Goal: Download file/media

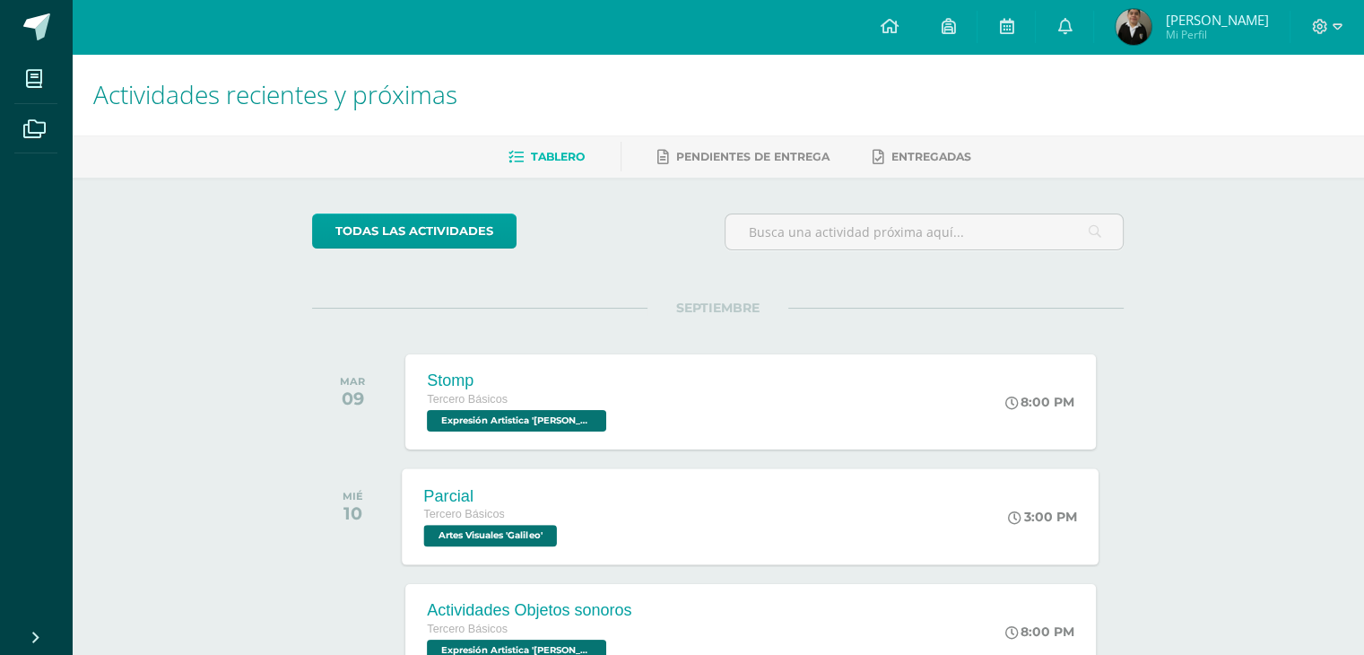
click at [576, 524] on div "Parcial Tercero Básicos Artes Visuales 'Galileo'" at bounding box center [493, 516] width 181 height 96
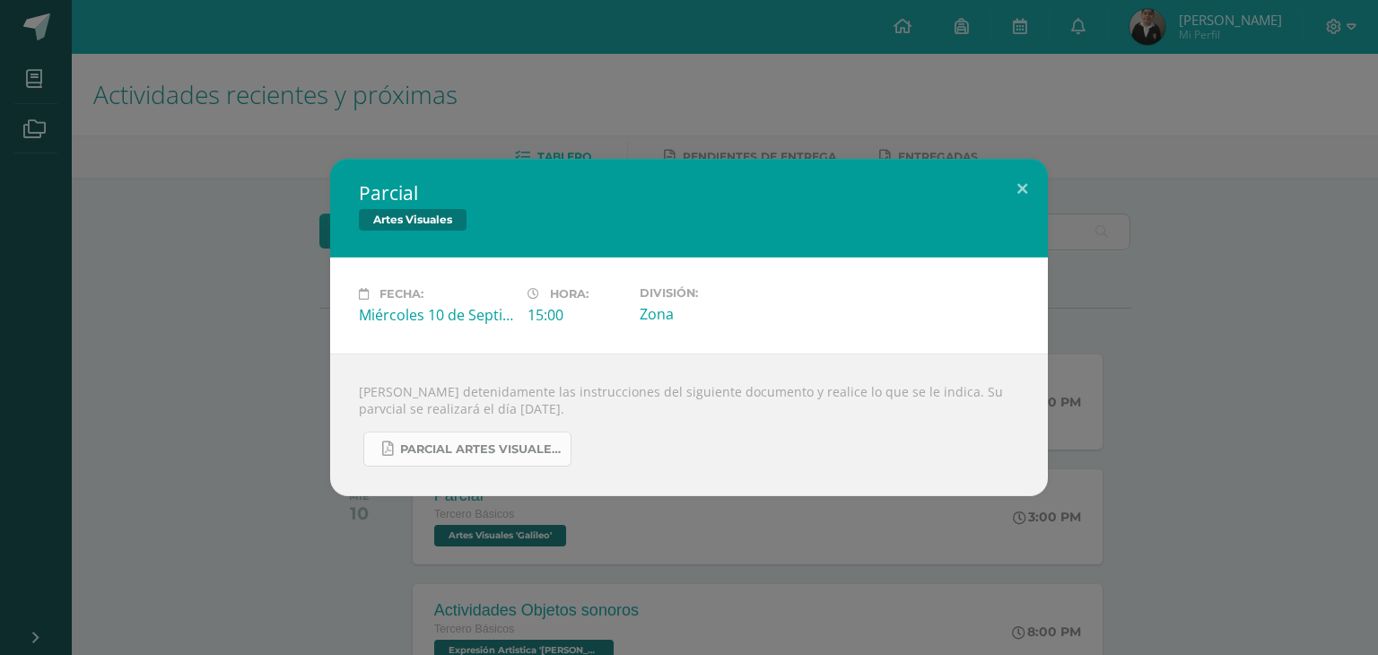
click at [499, 449] on span "PARCIAL ARTES VISUALES. IV BIM.docx.pdf" at bounding box center [480, 449] width 161 height 14
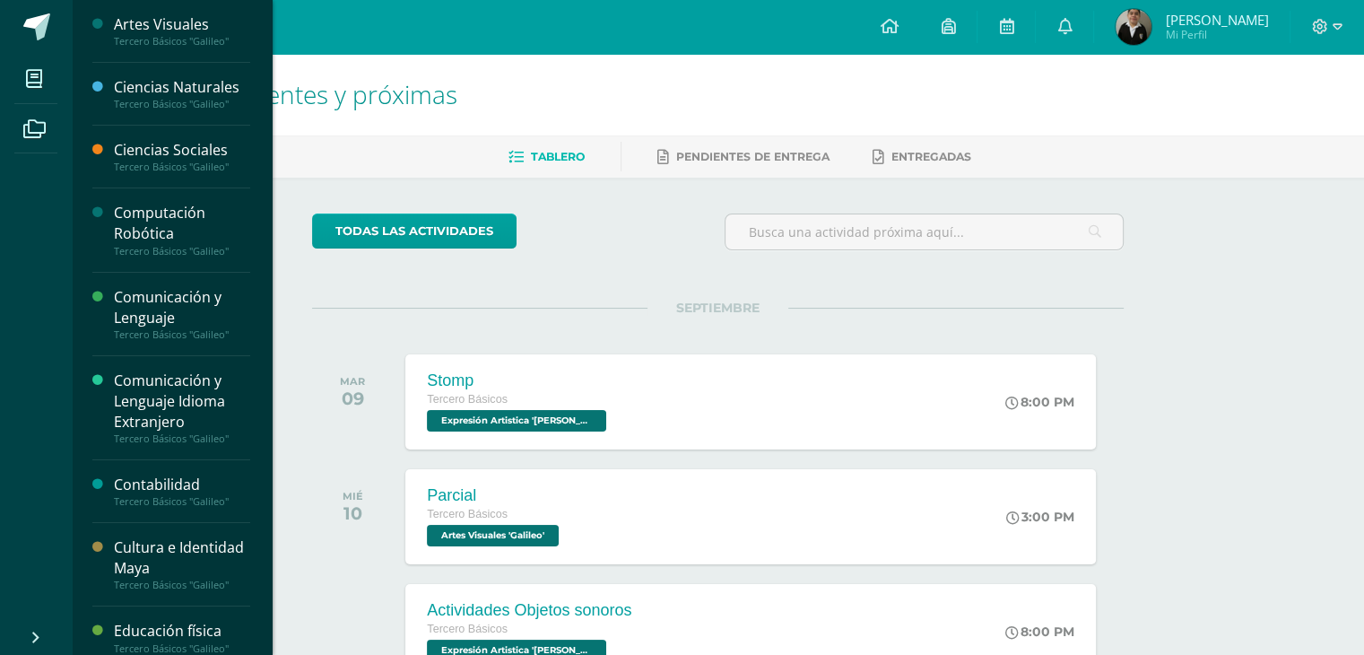
click at [158, 33] on div "Artes Visuales" at bounding box center [182, 24] width 136 height 21
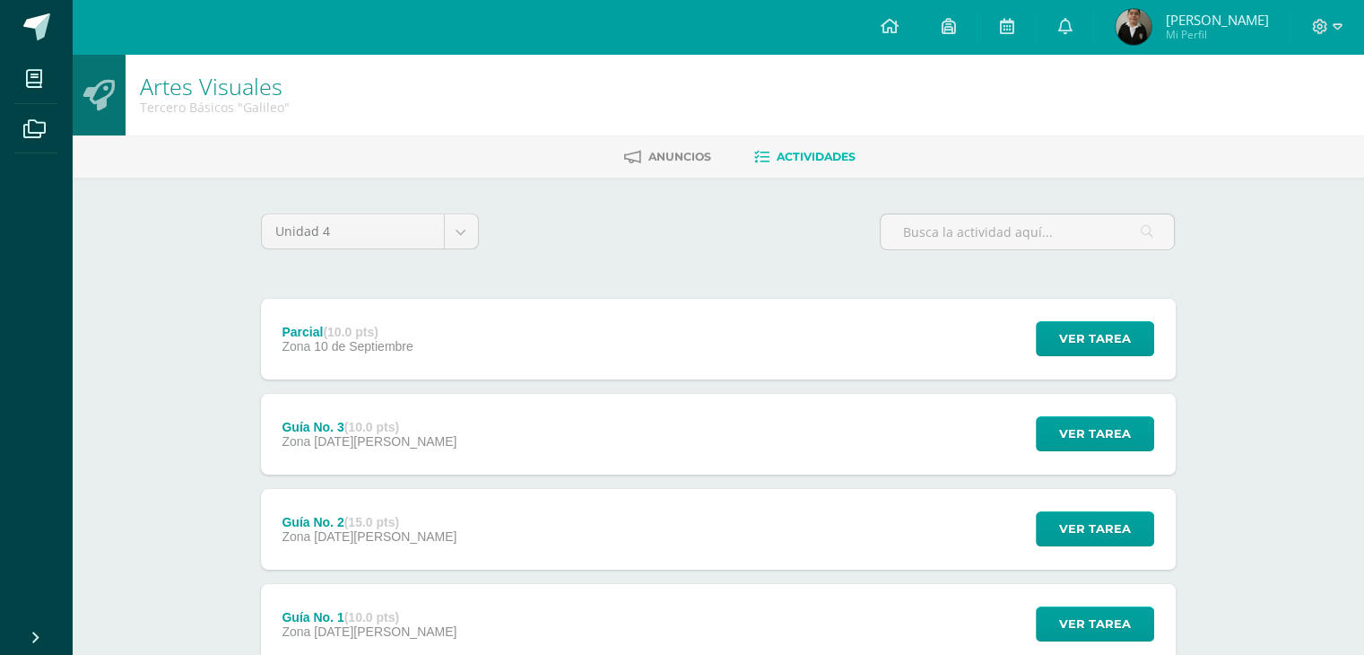
click at [438, 423] on div "Guía No. 3 (10.0 pts) Zona [DATE][PERSON_NAME] Ver tarea Guía No. 3 Artes Visua…" at bounding box center [718, 434] width 915 height 81
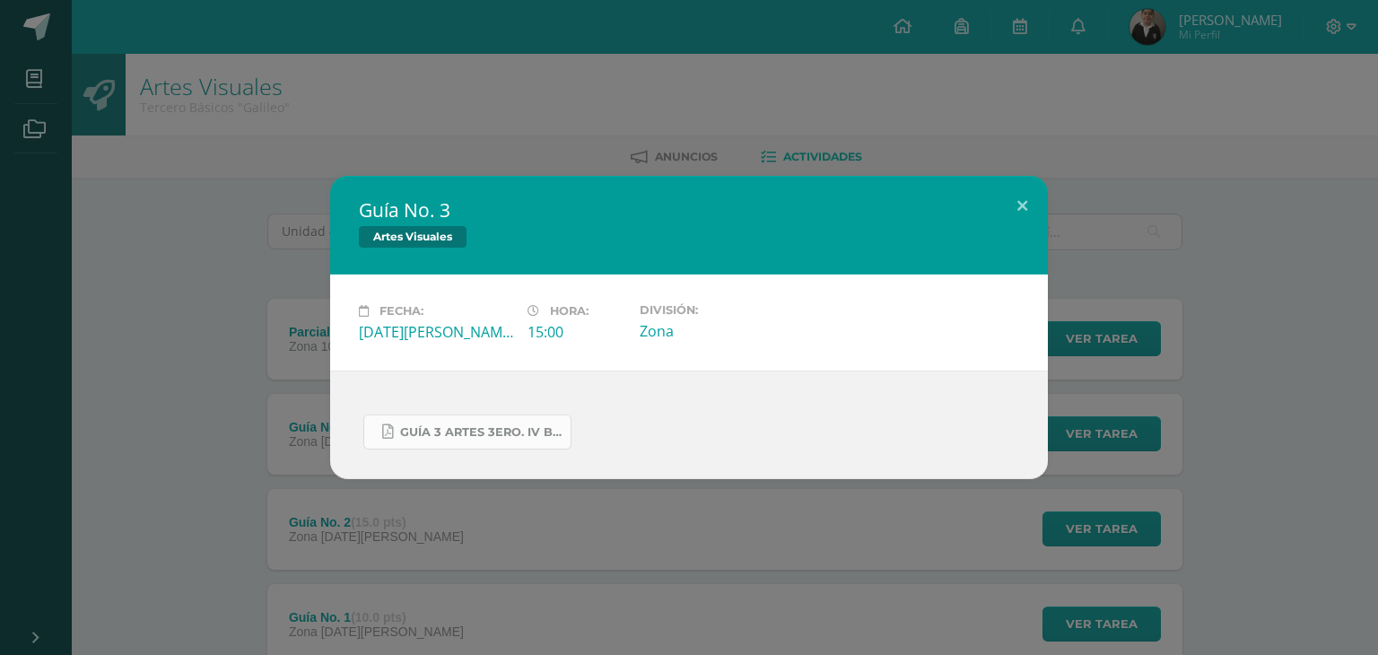
click at [479, 442] on link "GUÍA 3 ARTES 3ERO. IV BIM.docx.pdf" at bounding box center [467, 431] width 208 height 35
